Goal: Information Seeking & Learning: Learn about a topic

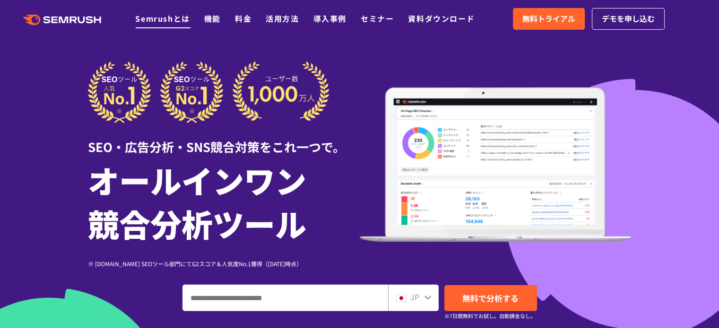
click at [167, 18] on link "Semrushとは" at bounding box center [162, 18] width 54 height 11
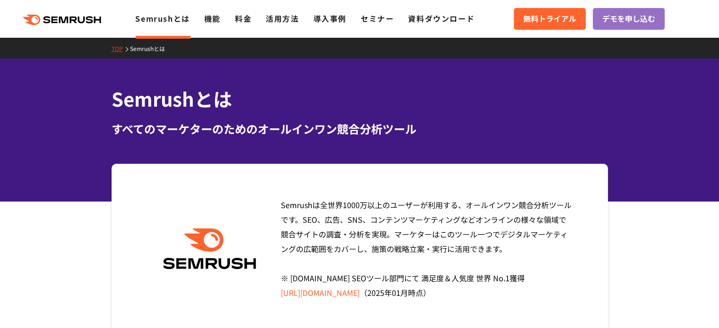
click at [163, 211] on div "Semrushは全世界1000万以上のユーザーが利用する、オールインワン競合分析ツールです。SEO、広告、SNS、コンテンツマーケティングなどオンラインの様々…" at bounding box center [359, 249] width 496 height 171
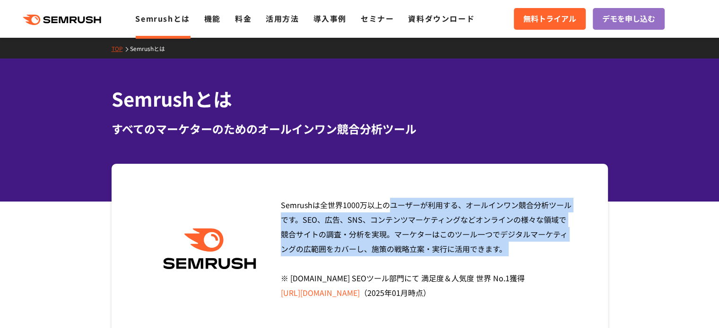
drag, startPoint x: 270, startPoint y: 207, endPoint x: 515, endPoint y: 261, distance: 251.0
click at [515, 261] on div "Semrushは全世界1000万以上のユーザーが利用する、オールインワン競合分析ツールです。SEO、広告、SNS、コンテンツマーケティングなどオンラインの様々…" at bounding box center [359, 249] width 496 height 171
click at [499, 254] on div at bounding box center [499, 254] width 0 height 0
click at [581, 253] on div "Semrushは全世界1000万以上のユーザーが利用する、オールインワン競合分析ツールです。SEO、広告、SNS、コンテンツマーケティングなどオンラインの様々…" at bounding box center [359, 249] width 496 height 171
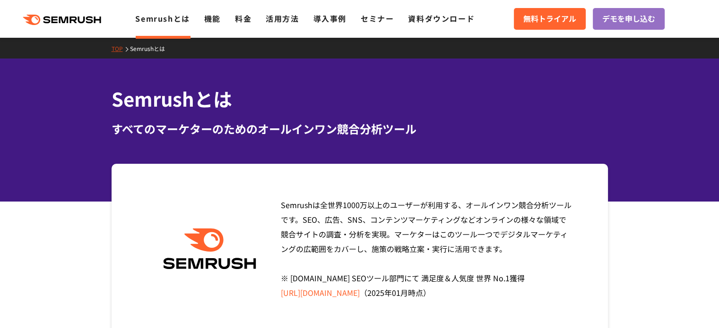
drag, startPoint x: 546, startPoint y: 255, endPoint x: 263, endPoint y: 201, distance: 288.4
click at [263, 201] on div "Semrushは全世界1000万以上のユーザーが利用する、オールインワン競合分析ツールです。SEO、広告、SNS、コンテンツマーケティングなどオンラインの様々…" at bounding box center [359, 249] width 496 height 171
click at [268, 202] on div "Semrushは全世界1000万以上のユーザーが利用する、オールインワン競合分析ツールです。SEO、広告、SNS、コンテンツマーケティングなどオンラインの様々…" at bounding box center [359, 249] width 496 height 171
drag, startPoint x: 187, startPoint y: 228, endPoint x: 202, endPoint y: 238, distance: 18.3
click at [197, 234] on div "Semrushは全世界1000万以上のユーザーが利用する、オールインワン競合分析ツールです。SEO、広告、SNS、コンテンツマーケティングなどオンラインの様々…" at bounding box center [359, 249] width 496 height 171
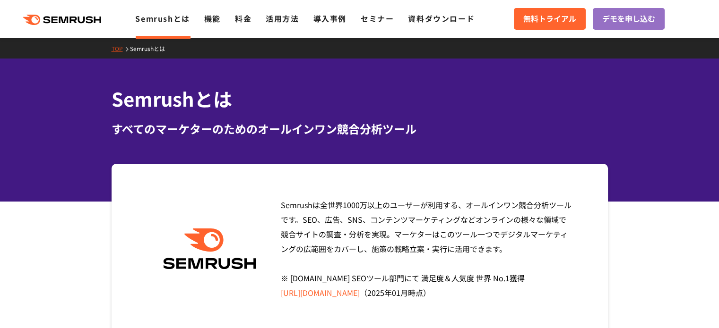
click at [203, 241] on img at bounding box center [209, 249] width 103 height 41
drag, startPoint x: 122, startPoint y: 151, endPoint x: 99, endPoint y: 134, distance: 28.4
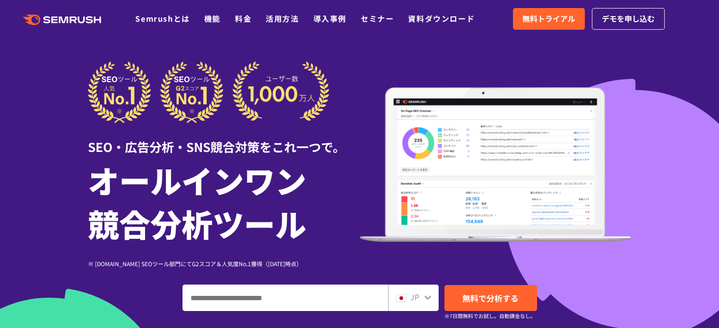
click at [17, 257] on div at bounding box center [359, 263] width 719 height 527
click at [220, 19] on link "機能" at bounding box center [212, 18] width 17 height 11
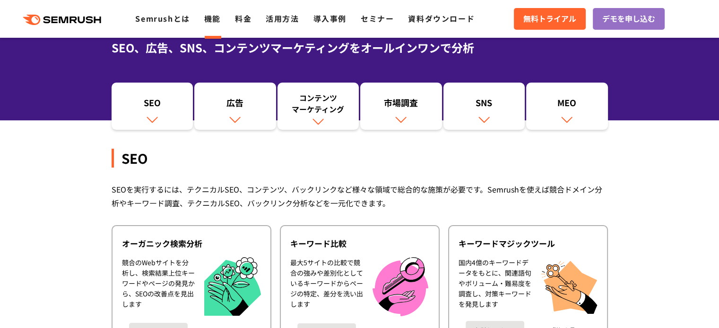
scroll to position [94, 0]
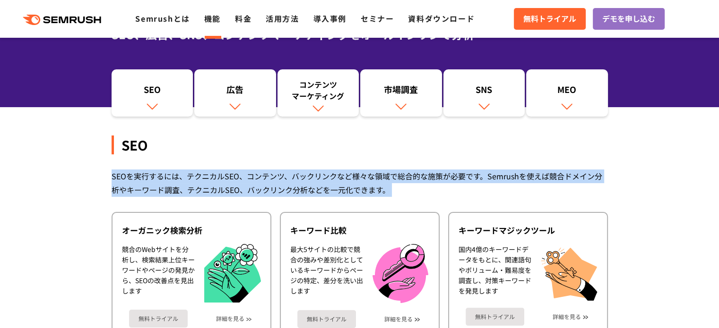
drag, startPoint x: 91, startPoint y: 209, endPoint x: 87, endPoint y: 233, distance: 24.3
drag, startPoint x: 77, startPoint y: 139, endPoint x: 68, endPoint y: 224, distance: 85.0
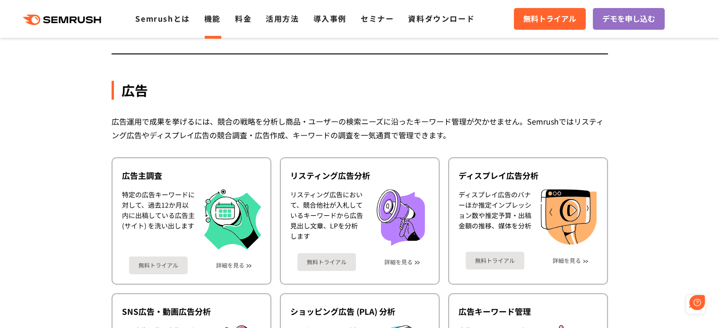
scroll to position [0, 0]
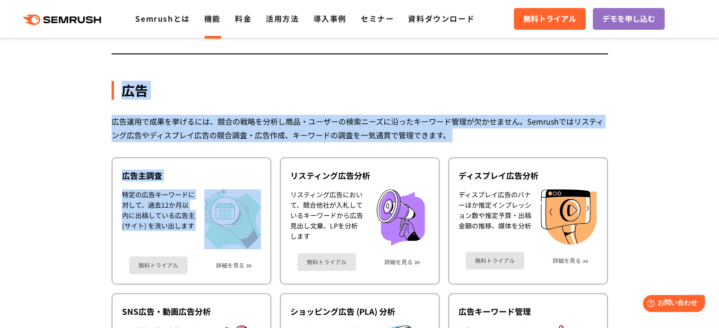
drag, startPoint x: 112, startPoint y: 80, endPoint x: 86, endPoint y: 256, distance: 178.1
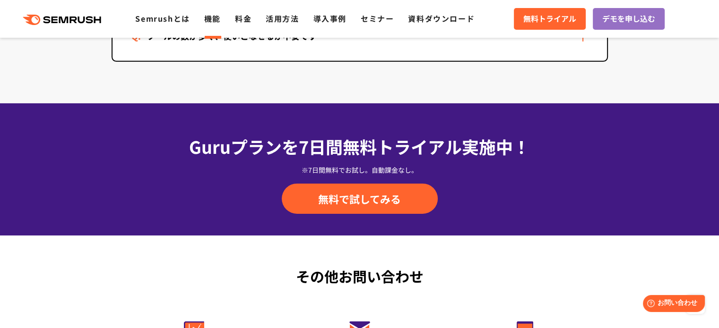
scroll to position [2787, 0]
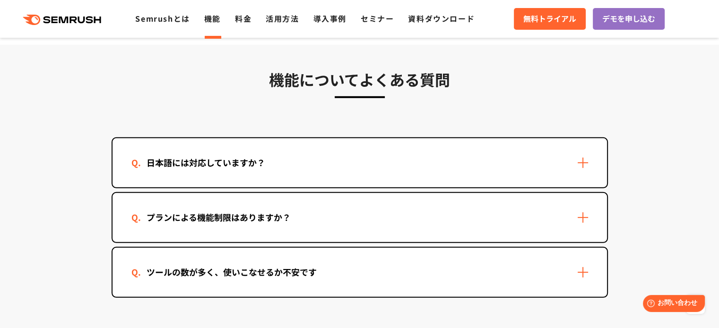
click at [190, 156] on div "日本語には対応していますか？" at bounding box center [205, 163] width 149 height 14
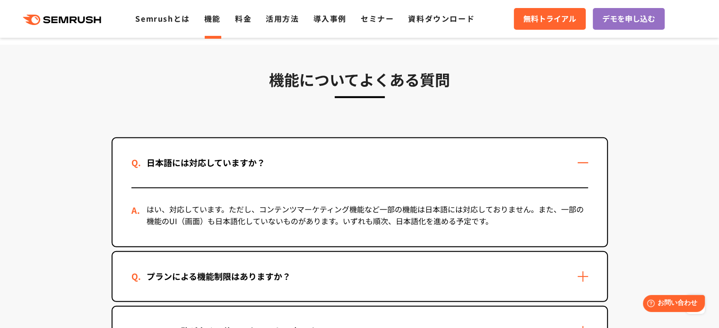
click at [161, 158] on div "日本語には対応していますか？" at bounding box center [205, 163] width 149 height 14
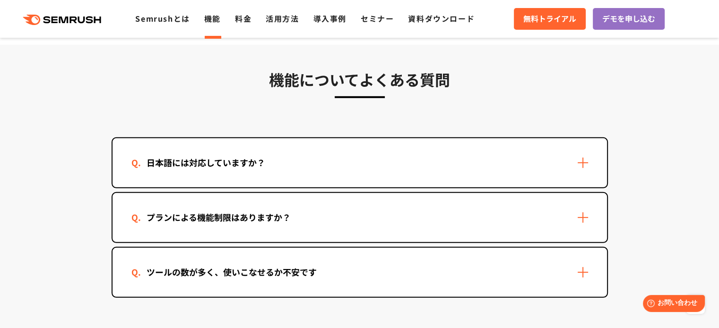
click at [162, 211] on div "プランによる機能制限はありますか？" at bounding box center [218, 218] width 174 height 14
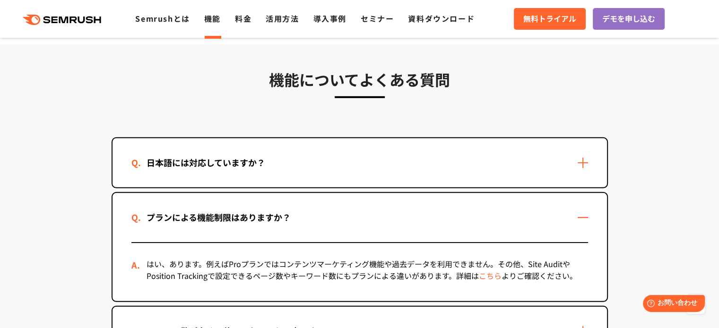
click at [160, 211] on div "プランによる機能制限はありますか？" at bounding box center [218, 218] width 174 height 14
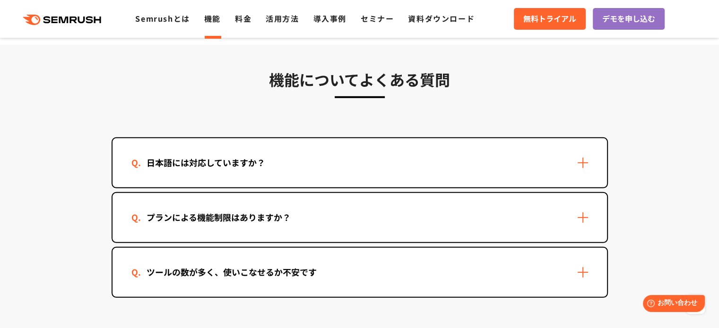
click at [140, 266] on div "ツールの数が多く、使いこなせるか不安です" at bounding box center [231, 273] width 200 height 14
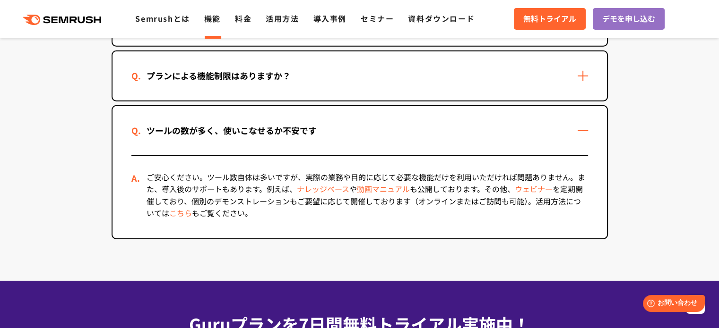
scroll to position [3165, 0]
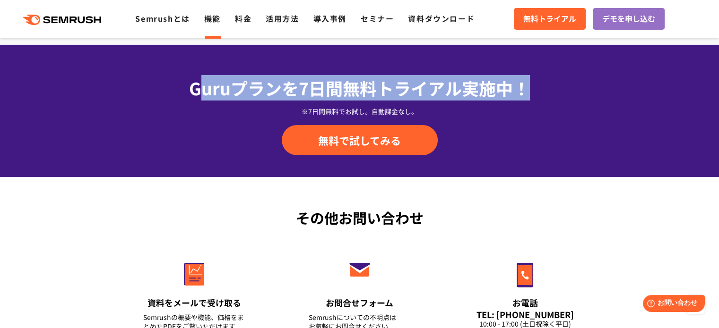
drag, startPoint x: 200, startPoint y: 75, endPoint x: 725, endPoint y: 80, distance: 524.9
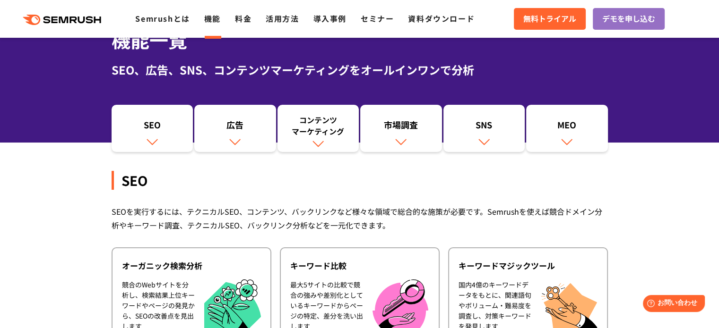
scroll to position [142, 0]
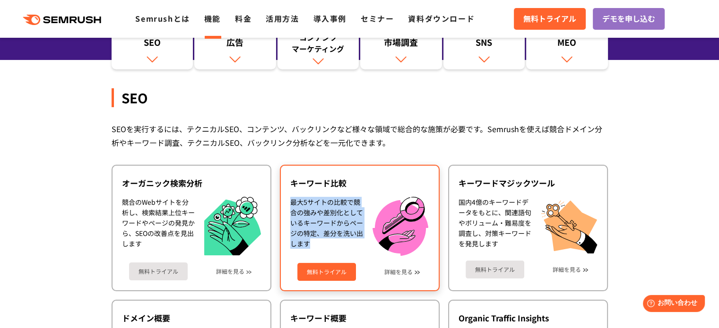
drag, startPoint x: 290, startPoint y: 200, endPoint x: 284, endPoint y: 244, distance: 44.7
click at [326, 249] on div "最大5サイトの比較で競合の強みや差別化としているキーワードからページの特定、差分を洗い出します" at bounding box center [326, 226] width 73 height 59
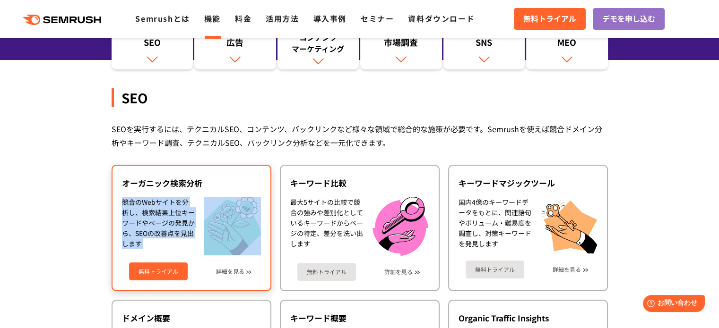
drag, startPoint x: 126, startPoint y: 206, endPoint x: 111, endPoint y: 268, distance: 63.6
click at [115, 268] on div "オーガニック検索分析 競合のWebサイトを分析し、検索結果上位キーワードやページの発見から、SEOの改善点を見出します 無料トライアル 詳細を見る" at bounding box center [191, 228] width 160 height 127
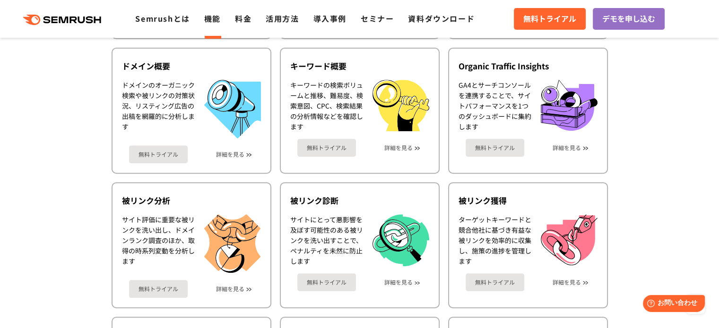
scroll to position [378, 0]
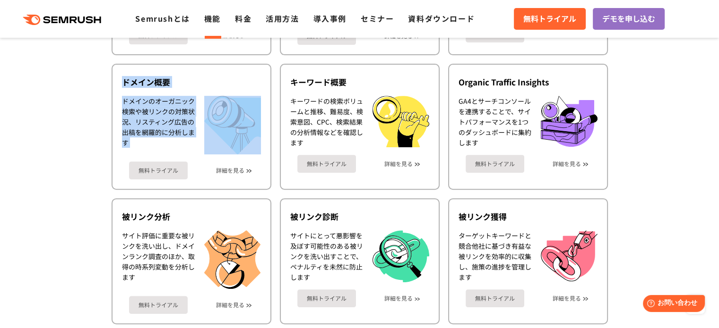
drag, startPoint x: 116, startPoint y: 100, endPoint x: 91, endPoint y: 189, distance: 92.4
